Goal: Task Accomplishment & Management: Manage account settings

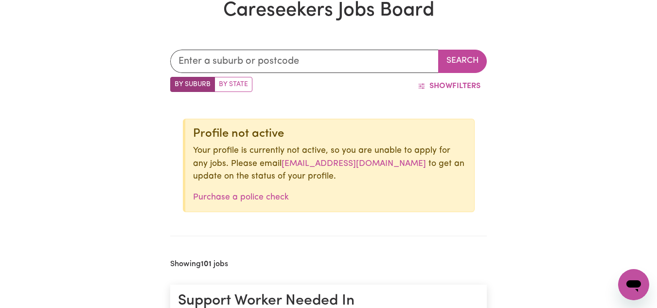
scroll to position [276, 0]
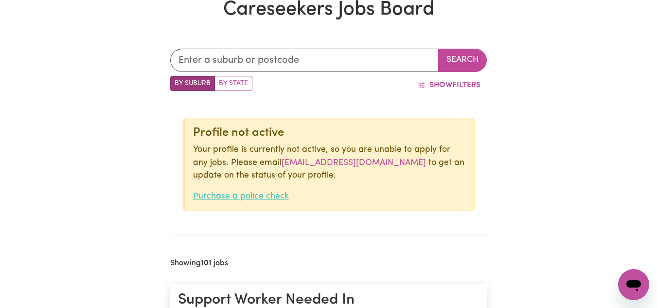
click at [229, 200] on link "Purchase a police check" at bounding box center [241, 196] width 96 height 8
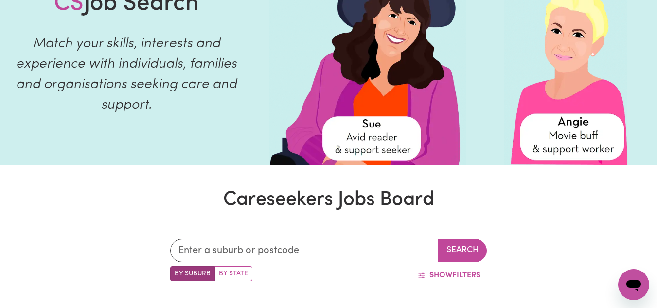
scroll to position [0, 0]
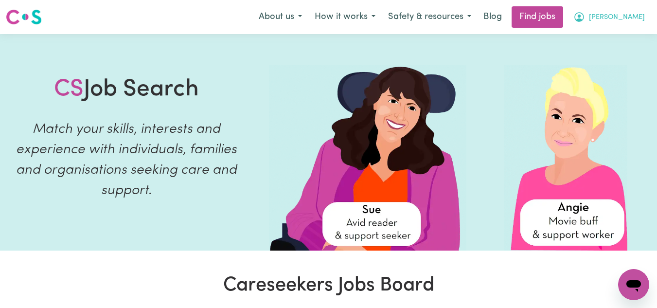
click at [604, 18] on span "[PERSON_NAME]" at bounding box center [617, 17] width 56 height 11
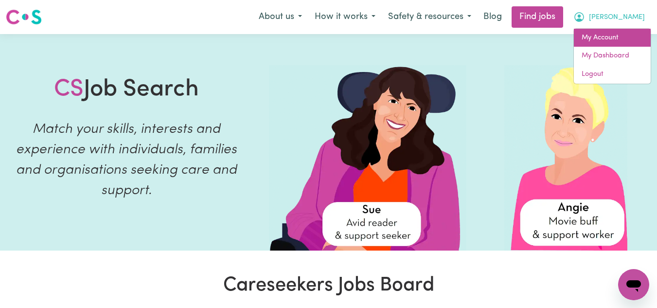
click at [601, 43] on link "My Account" at bounding box center [612, 38] width 77 height 18
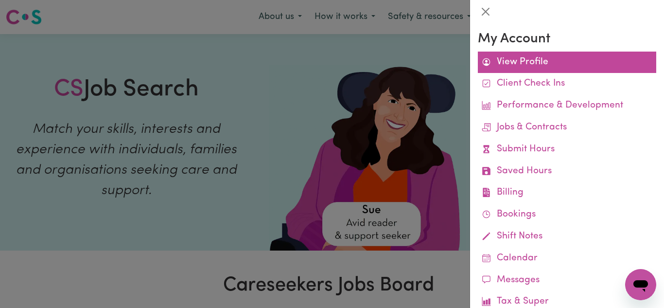
click at [551, 61] on link "View Profile" at bounding box center [567, 63] width 179 height 22
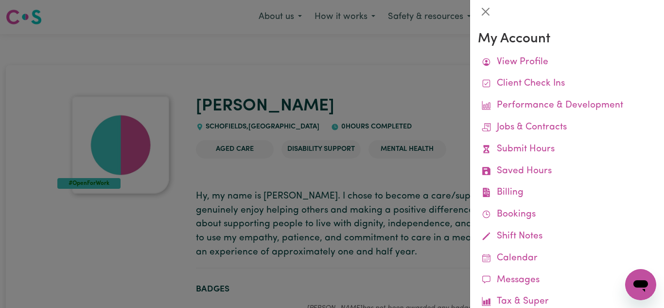
click at [390, 91] on div at bounding box center [332, 154] width 664 height 308
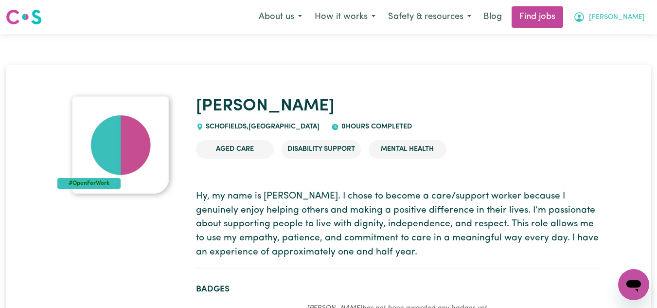
click at [598, 12] on button "[PERSON_NAME]" at bounding box center [609, 17] width 84 height 20
click at [601, 54] on link "My Dashboard" at bounding box center [612, 56] width 77 height 18
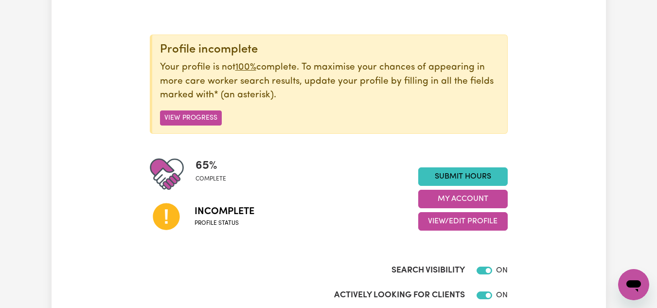
scroll to position [93, 0]
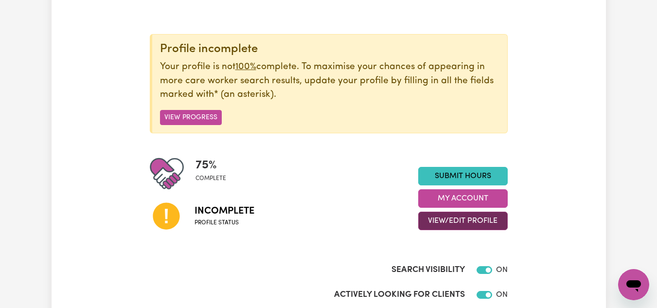
click at [450, 217] on button "View/Edit Profile" at bounding box center [463, 221] width 90 height 18
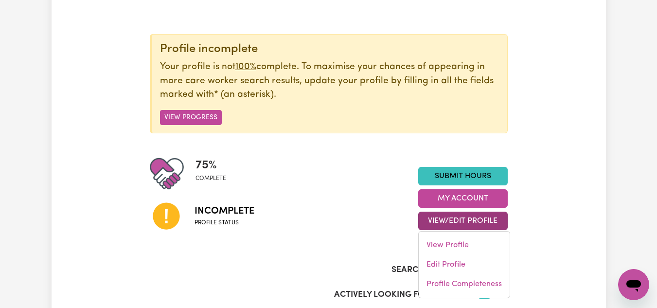
scroll to position [138, 0]
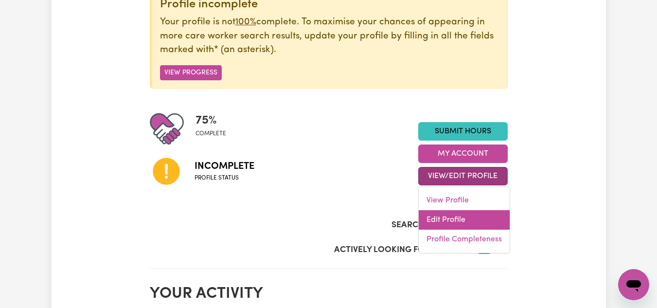
click at [458, 221] on link "Edit Profile" at bounding box center [464, 219] width 91 height 19
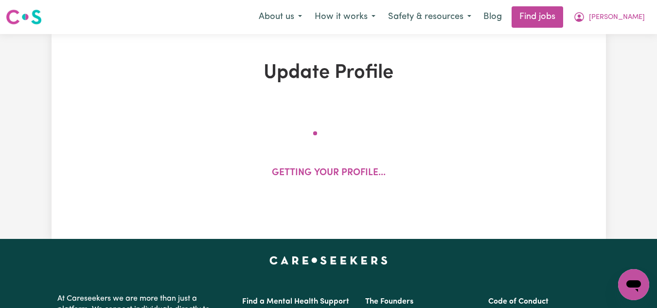
select select "Student Visa"
select select "Studying a healthcare related degree or qualification"
select select "37"
select select "45"
select select "50"
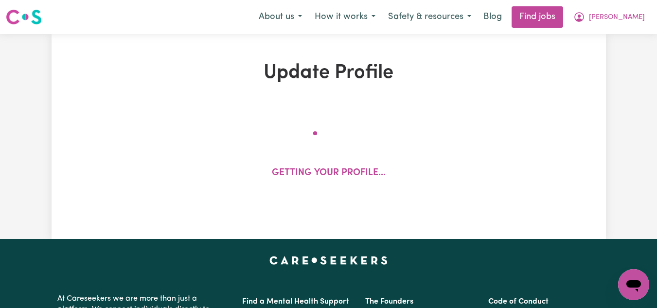
select select "50"
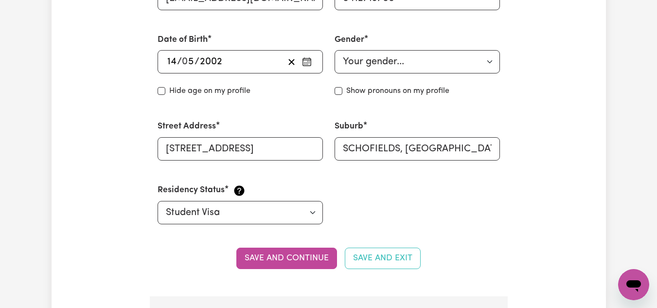
scroll to position [406, 0]
click at [405, 67] on select "Your gender... [DEMOGRAPHIC_DATA] [DEMOGRAPHIC_DATA] [DEMOGRAPHIC_DATA] Other P…" at bounding box center [417, 61] width 165 height 23
select select "[DEMOGRAPHIC_DATA]"
click at [335, 50] on select "Your gender... [DEMOGRAPHIC_DATA] [DEMOGRAPHIC_DATA] [DEMOGRAPHIC_DATA] Other P…" at bounding box center [417, 61] width 165 height 23
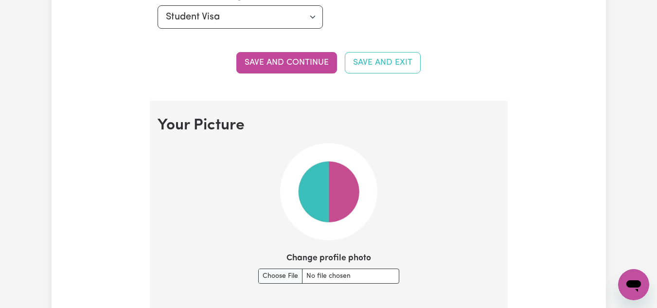
scroll to position [588, 0]
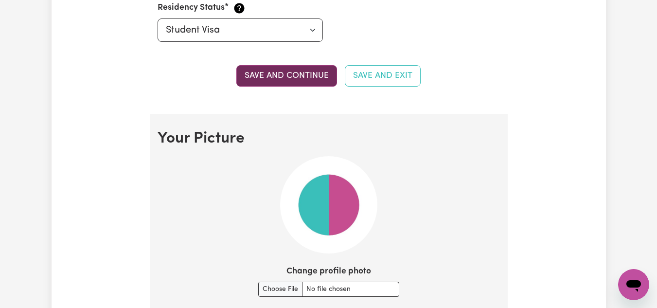
click at [301, 69] on button "Save and continue" at bounding box center [286, 75] width 101 height 21
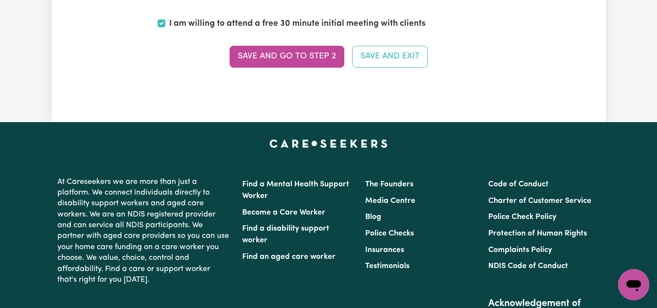
scroll to position [2476, 0]
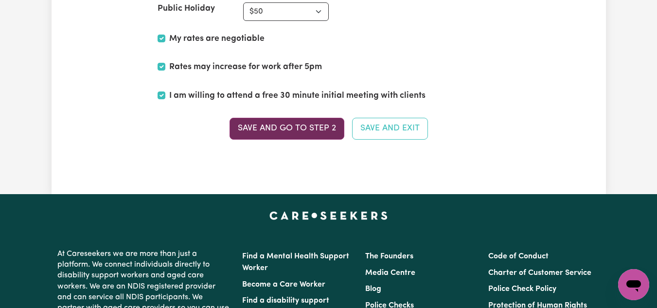
click at [316, 125] on button "Save and go to Step 2" at bounding box center [287, 128] width 115 height 21
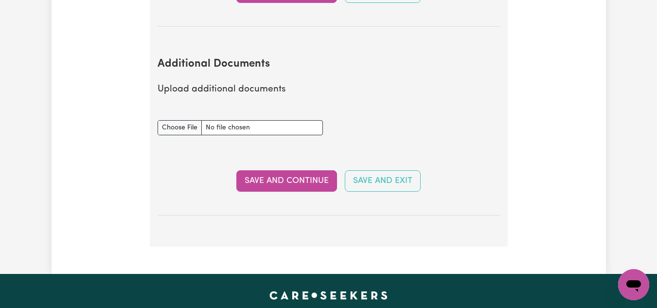
scroll to position [1729, 0]
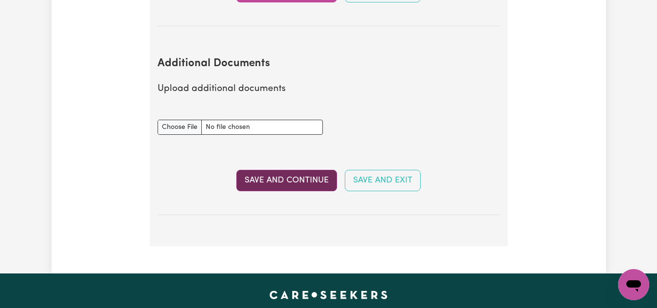
click at [287, 173] on button "Save and Continue" at bounding box center [286, 180] width 101 height 21
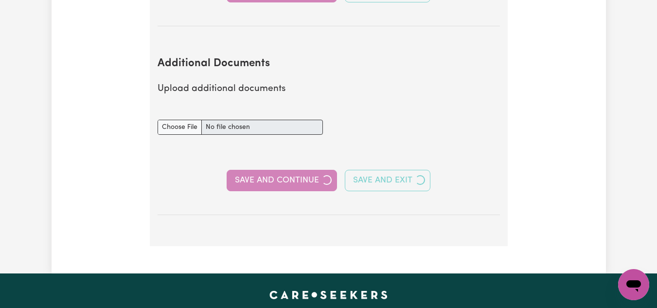
select select "Certificate III (Individual Support)"
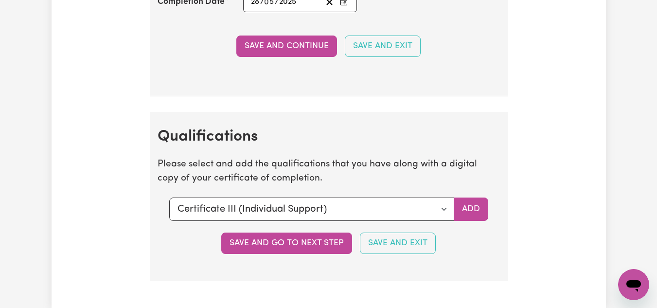
scroll to position [2328, 0]
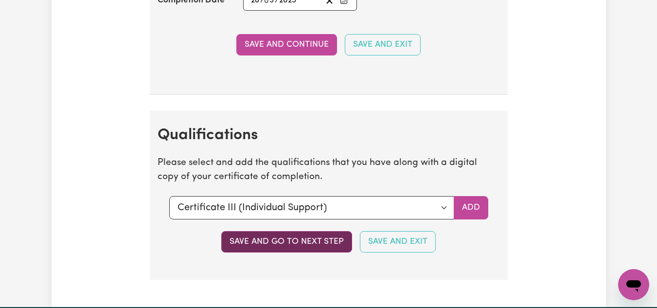
click at [304, 252] on button "Save and go to next step" at bounding box center [286, 241] width 131 height 21
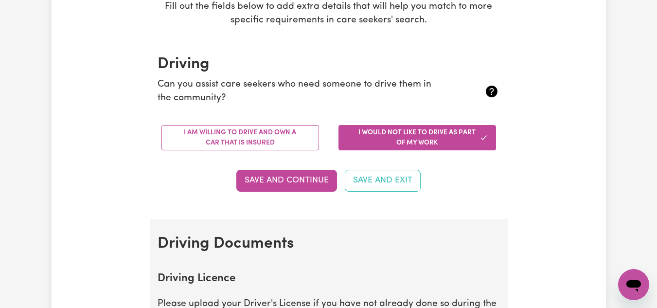
scroll to position [0, 0]
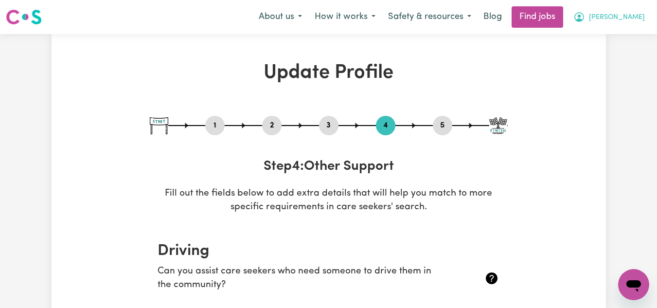
click at [601, 22] on span "[PERSON_NAME]" at bounding box center [617, 17] width 56 height 11
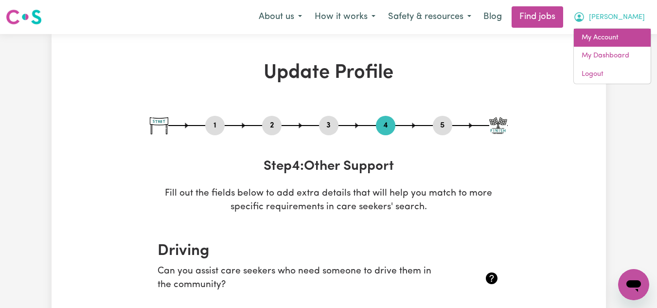
click at [598, 33] on link "My Account" at bounding box center [612, 38] width 77 height 18
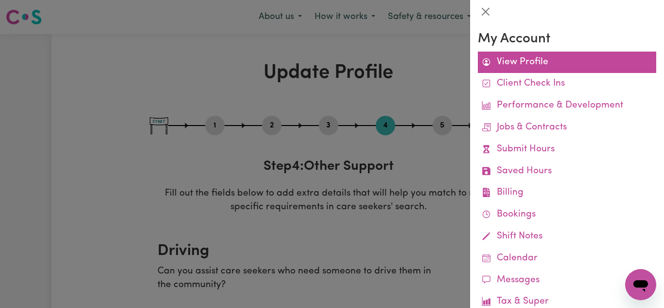
click at [536, 54] on link "View Profile" at bounding box center [567, 63] width 179 height 22
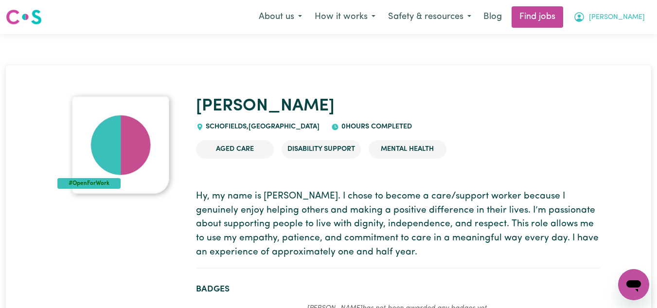
click at [584, 15] on icon "My Account" at bounding box center [579, 17] width 10 height 10
click at [579, 55] on link "My Dashboard" at bounding box center [612, 56] width 77 height 18
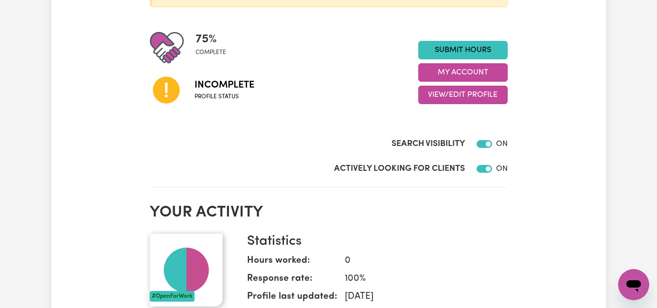
scroll to position [193, 0]
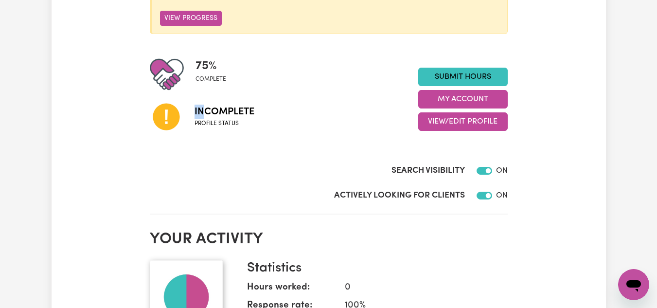
drag, startPoint x: 202, startPoint y: 118, endPoint x: 166, endPoint y: 118, distance: 36.5
click at [166, 118] on div "Incomplete Profile status" at bounding box center [284, 116] width 269 height 50
click at [166, 118] on icon at bounding box center [166, 116] width 33 height 33
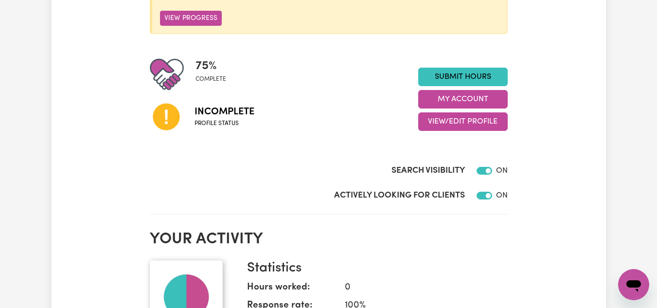
click at [208, 151] on div "Search Visibility ON" at bounding box center [329, 161] width 358 height 40
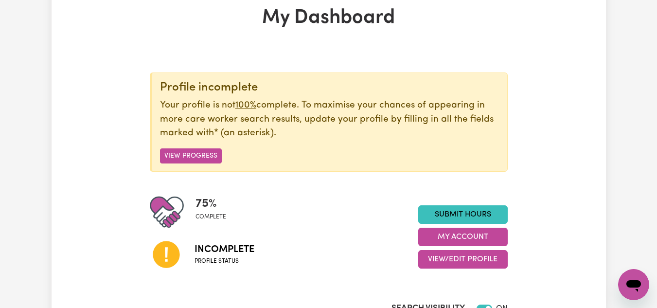
scroll to position [0, 0]
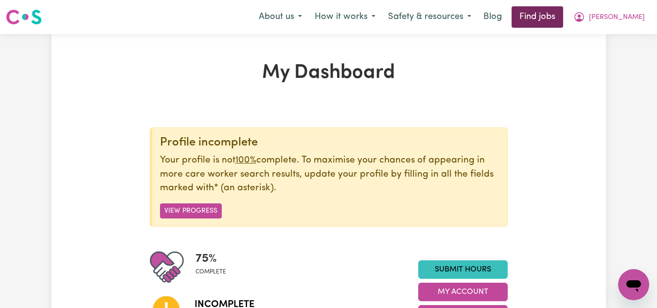
click at [542, 20] on link "Find jobs" at bounding box center [538, 16] width 52 height 21
